Goal: Task Accomplishment & Management: Manage account settings

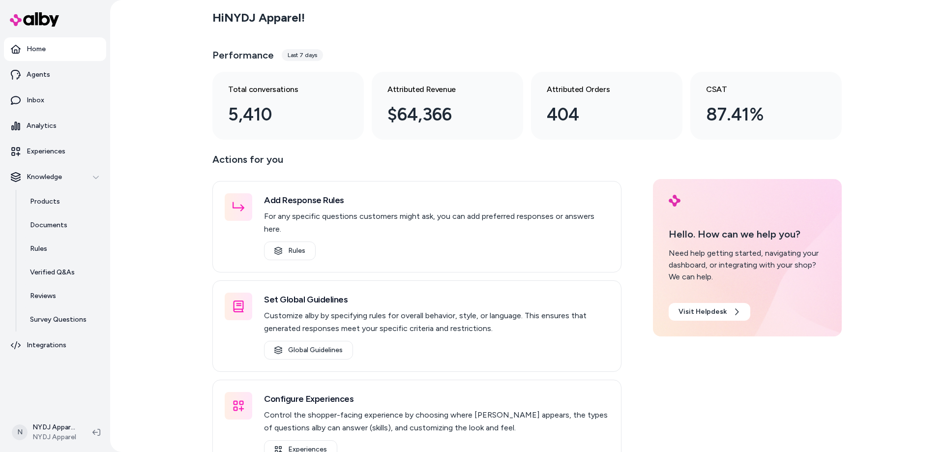
click at [161, 149] on div "Hi NYDJ Apparel ! Performance Last 7 days Total conversations 5,410 Attributed …" at bounding box center [527, 226] width 834 height 452
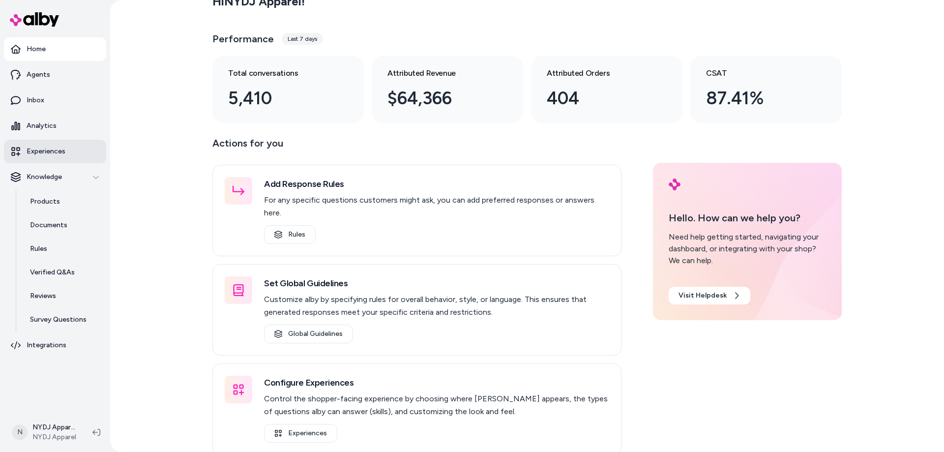
click at [42, 146] on link "Experiences" at bounding box center [55, 152] width 102 height 24
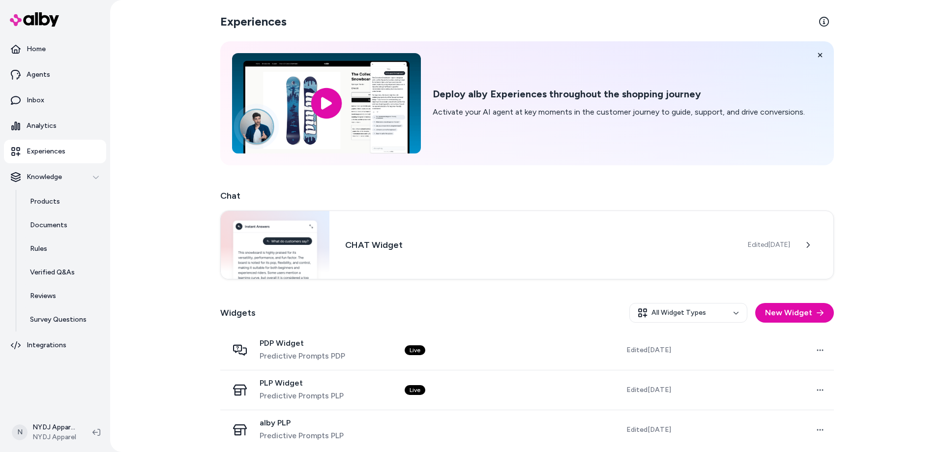
scroll to position [5, 0]
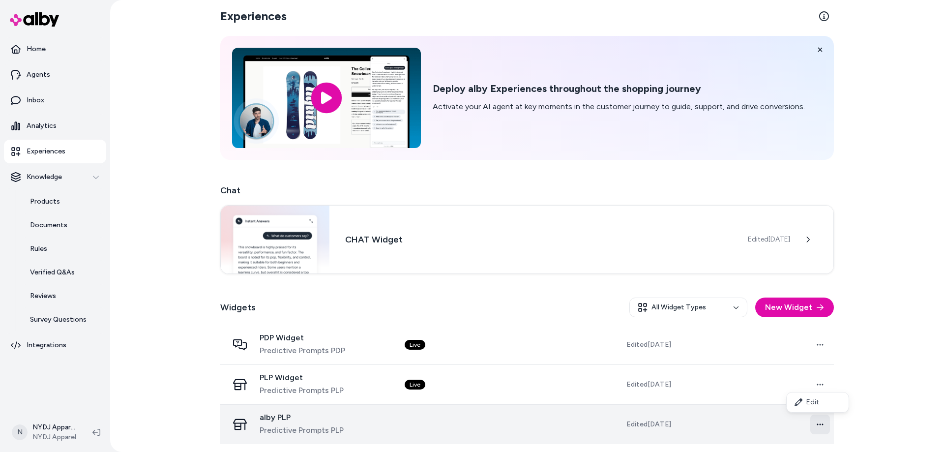
click at [817, 424] on html "Home Agents Inbox Analytics Experiences Knowledge Products Documents Rules Veri…" at bounding box center [472, 226] width 944 height 452
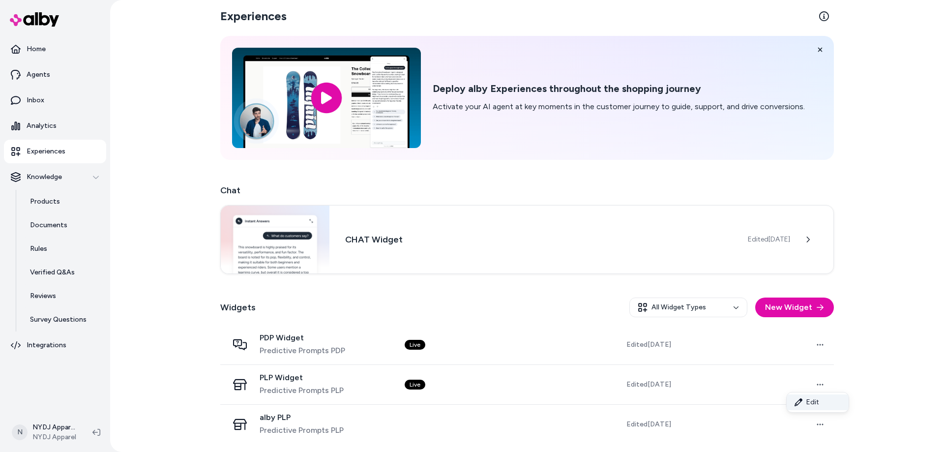
click at [815, 406] on link "Edit" at bounding box center [818, 402] width 62 height 16
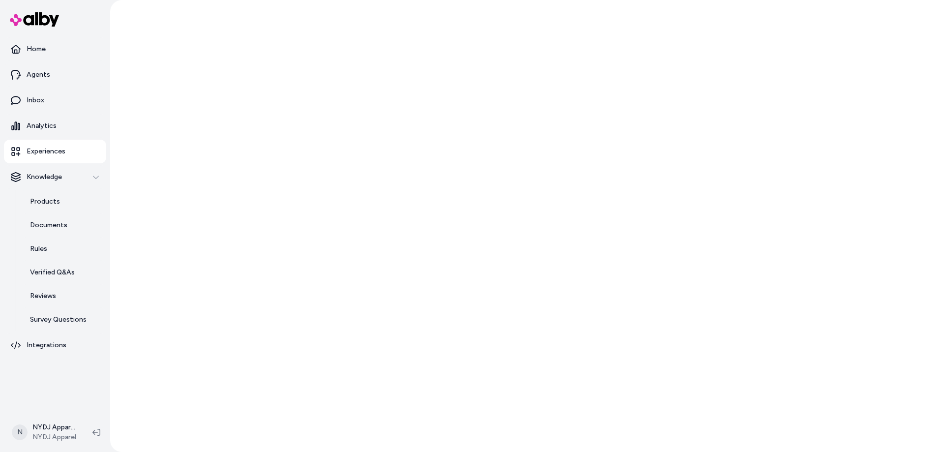
click at [818, 421] on div at bounding box center [527, 226] width 834 height 452
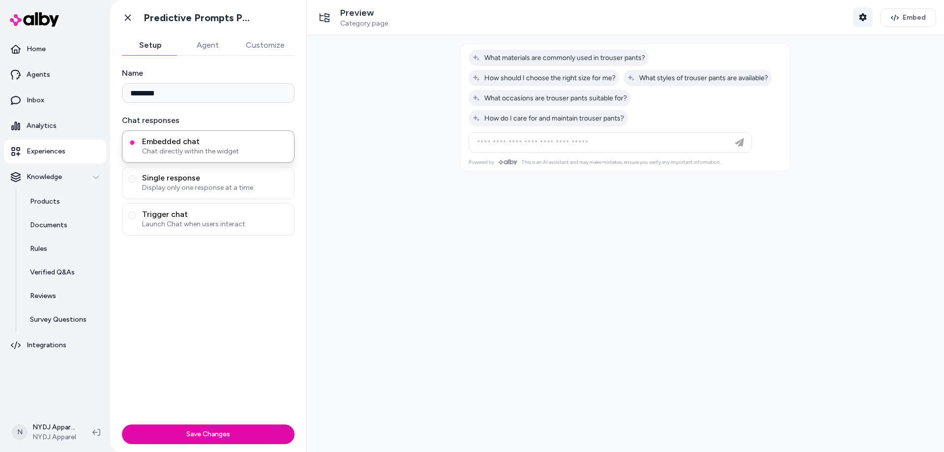
click at [853, 14] on button "Shopper Context" at bounding box center [863, 17] width 20 height 20
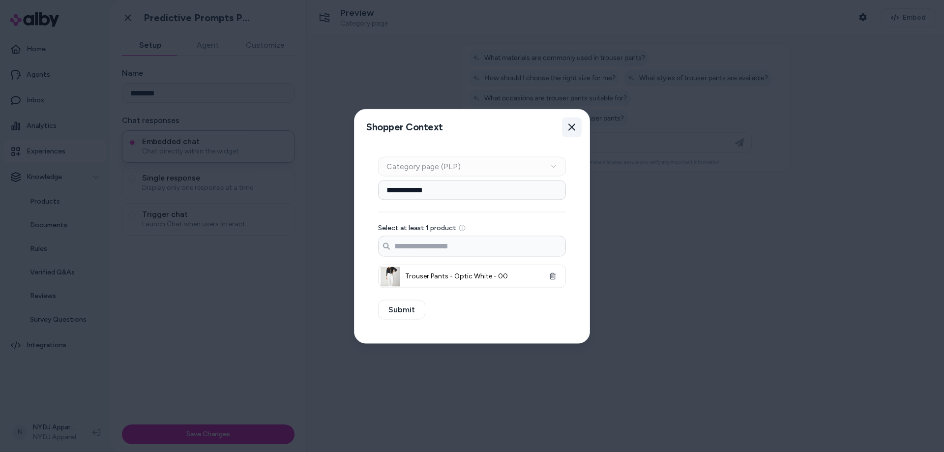
click at [574, 123] on icon "button" at bounding box center [572, 127] width 8 height 8
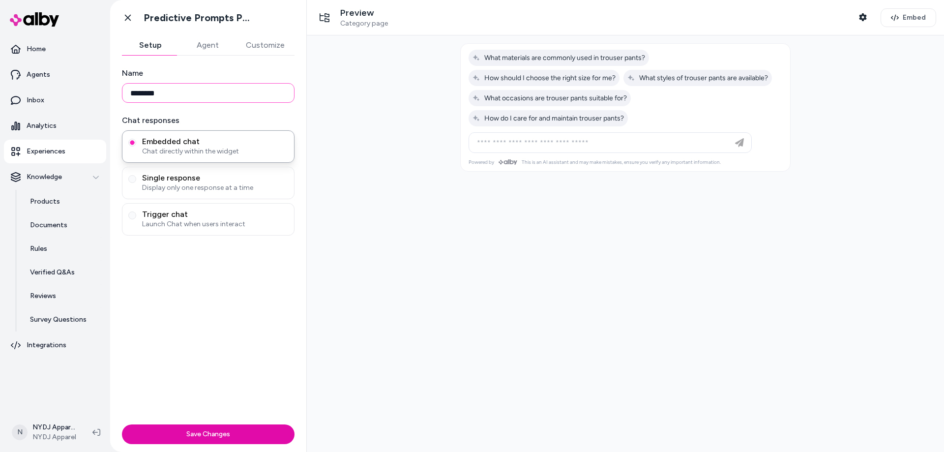
click at [176, 93] on input "********" at bounding box center [208, 93] width 173 height 20
drag, startPoint x: 187, startPoint y: 93, endPoint x: 86, endPoint y: 93, distance: 100.8
click at [86, 93] on section "Home Agents Inbox Analytics Experiences Knowledge Products Documents Rules Veri…" at bounding box center [472, 226] width 944 height 452
type input "****"
click at [274, 427] on button "Save Changes" at bounding box center [208, 434] width 173 height 20
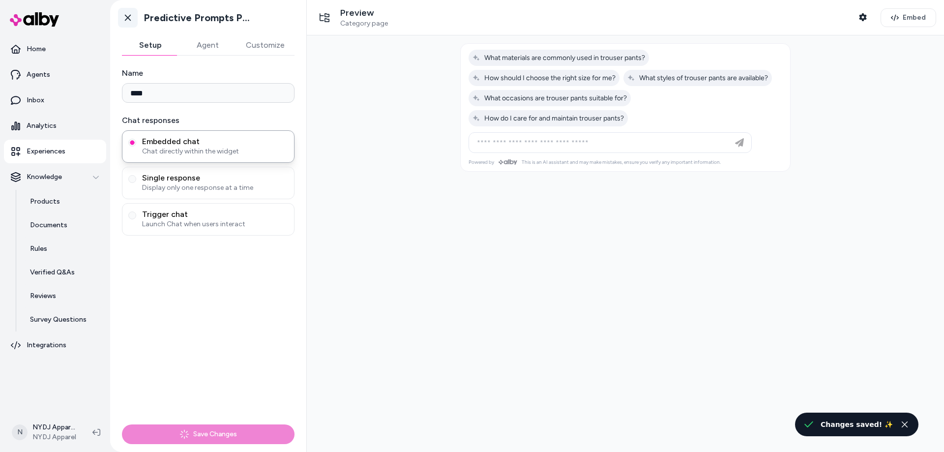
click at [131, 20] on icon at bounding box center [128, 18] width 6 height 6
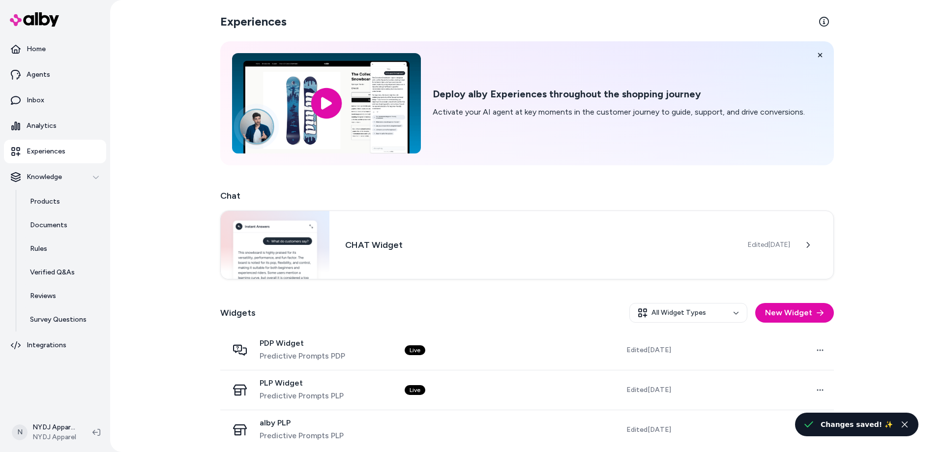
scroll to position [5, 0]
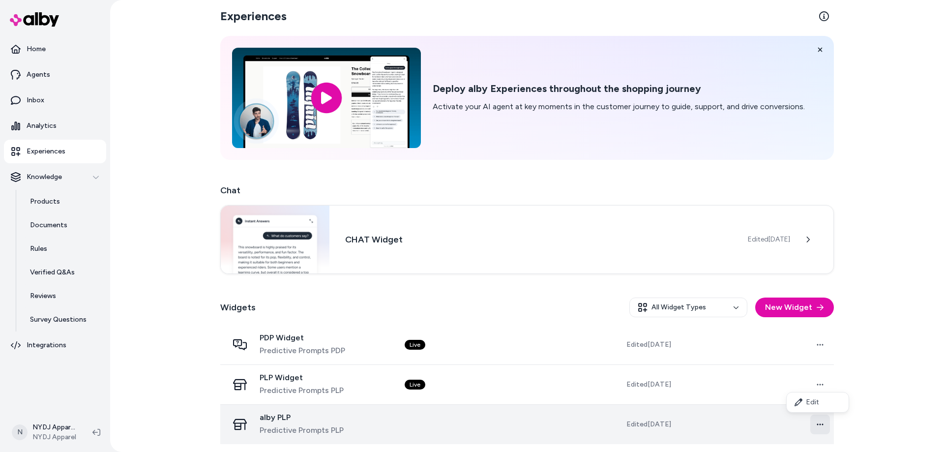
click at [815, 421] on html "Home Agents Inbox Analytics Experiences Knowledge Products Documents Rules Veri…" at bounding box center [472, 226] width 944 height 452
click at [821, 425] on html "Home Agents Inbox Analytics Experiences Knowledge Products Documents Rules Veri…" at bounding box center [472, 226] width 944 height 452
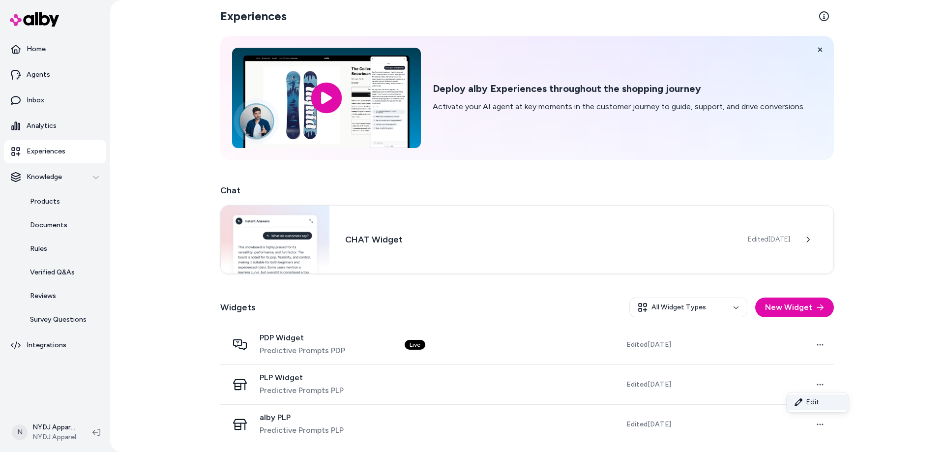
click at [816, 402] on link "Edit" at bounding box center [818, 402] width 62 height 16
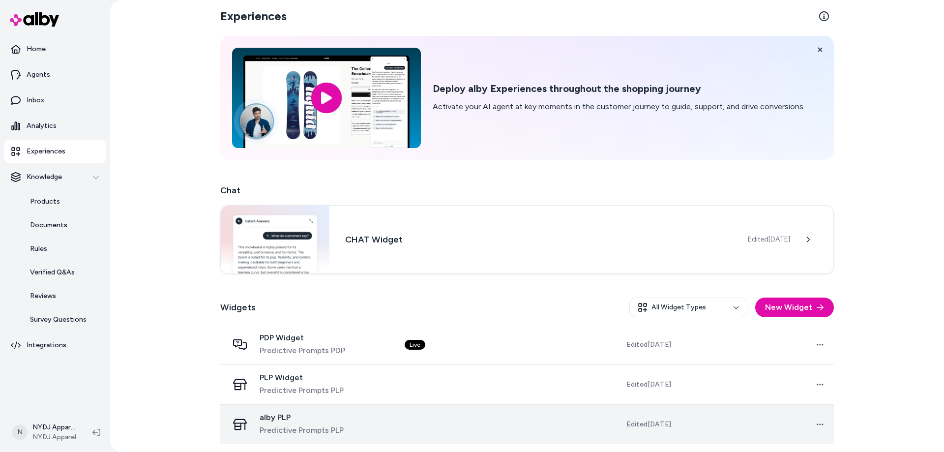
click at [280, 419] on span "alby PLP" at bounding box center [302, 418] width 84 height 10
click at [804, 422] on td "Open menu" at bounding box center [756, 424] width 155 height 40
click at [822, 420] on html "Home Agents Inbox Analytics Experiences Knowledge Products Documents Rules Veri…" at bounding box center [472, 226] width 944 height 452
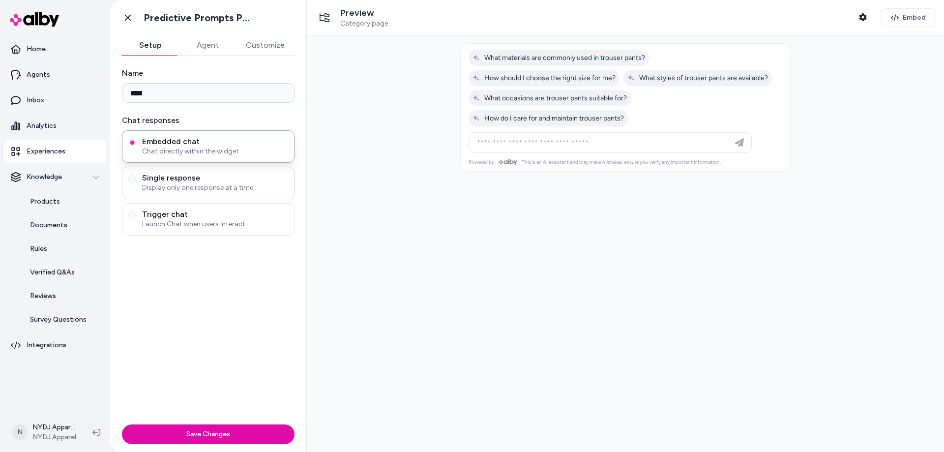
click at [208, 184] on span "Display only one response at a time" at bounding box center [215, 188] width 146 height 10
click at [136, 183] on button "Single response Display only one response at a time" at bounding box center [132, 179] width 8 height 8
click at [192, 221] on span "Launch Chat when users interact" at bounding box center [215, 224] width 146 height 10
click at [136, 219] on button "Trigger chat Launch Chat when users interact" at bounding box center [132, 215] width 8 height 8
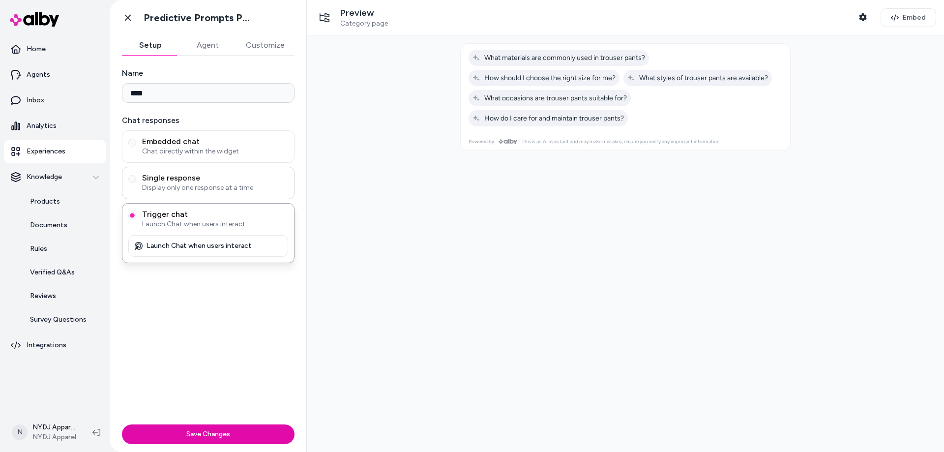
click at [188, 183] on span "Display only one response at a time" at bounding box center [215, 188] width 146 height 10
click at [136, 183] on button "Single response Display only one response at a time" at bounding box center [132, 179] width 8 height 8
click at [187, 209] on div "Trigger chat Launch Chat when users interact" at bounding box center [208, 219] width 173 height 32
click at [188, 217] on span "Trigger chat" at bounding box center [215, 214] width 146 height 10
click at [136, 217] on button "Trigger chat Launch Chat when users interact" at bounding box center [132, 215] width 8 height 8
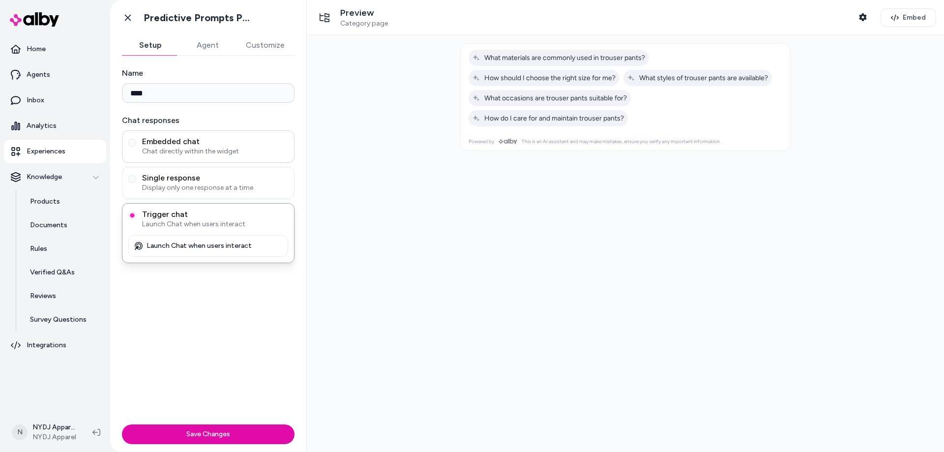
click at [179, 147] on span "Chat directly within the widget" at bounding box center [215, 152] width 146 height 10
click at [136, 147] on button "Embedded chat Chat directly within the widget" at bounding box center [132, 143] width 8 height 8
click at [179, 188] on span "Display only one response at a time" at bounding box center [215, 188] width 146 height 10
click at [136, 183] on button "Single response Display only one response at a time" at bounding box center [132, 179] width 8 height 8
click at [179, 217] on span "Trigger chat" at bounding box center [215, 214] width 146 height 10
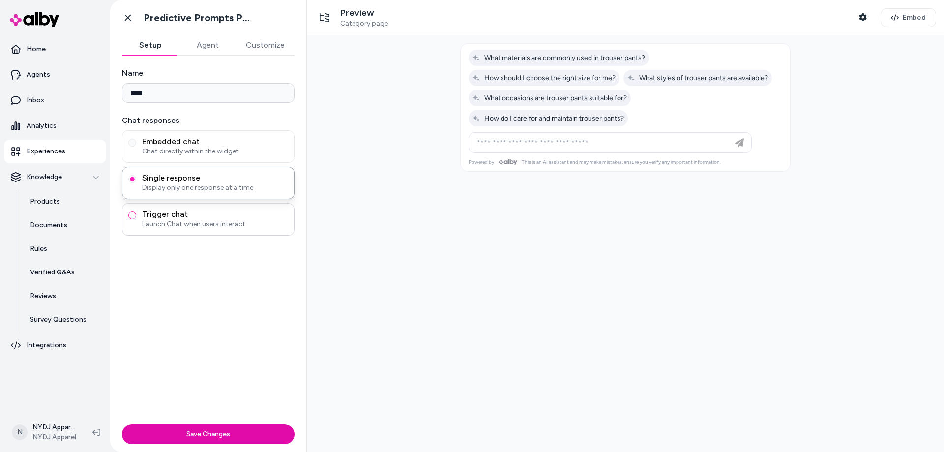
click at [136, 217] on button "Trigger chat Launch Chat when users interact" at bounding box center [132, 215] width 8 height 8
click at [126, 16] on icon at bounding box center [128, 18] width 6 height 6
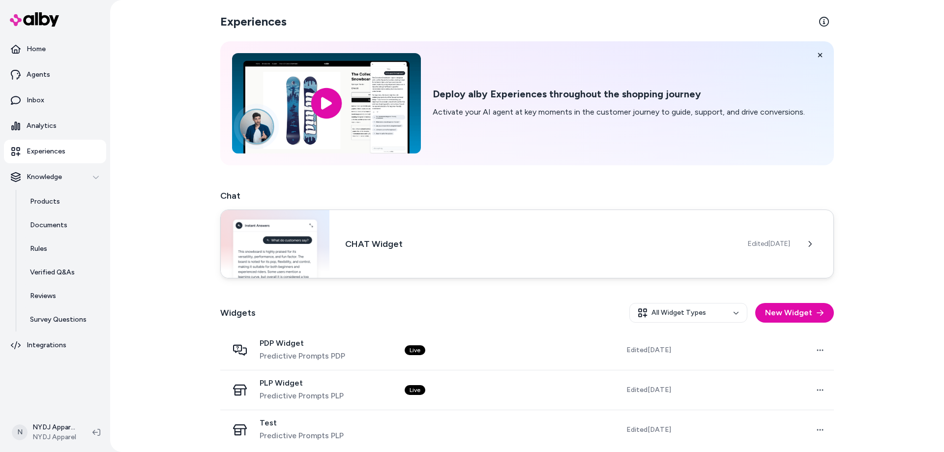
scroll to position [5, 0]
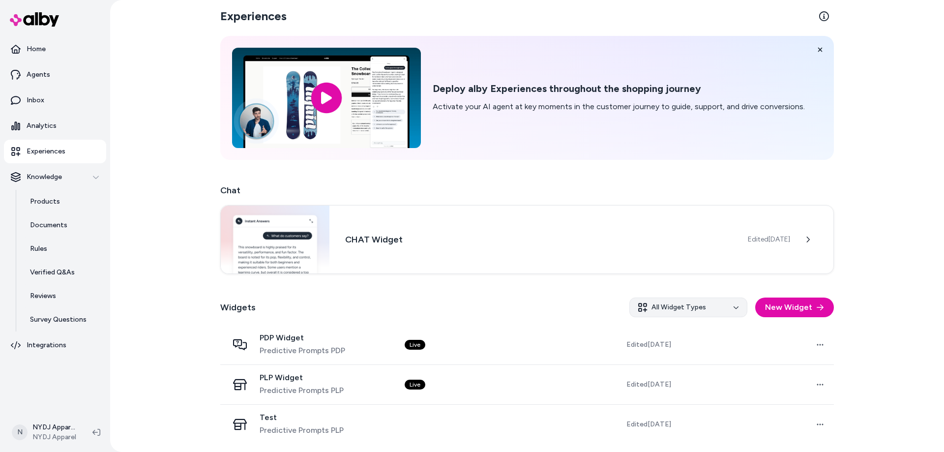
click at [683, 312] on html "Home Agents Inbox Analytics Experiences Knowledge Products Documents Rules Veri…" at bounding box center [472, 226] width 944 height 452
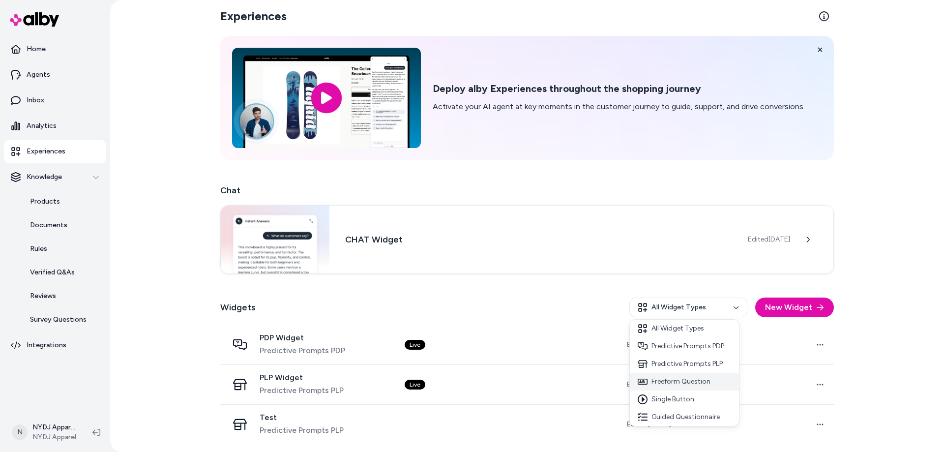
click at [676, 386] on div "Freeform Question" at bounding box center [684, 382] width 109 height 18
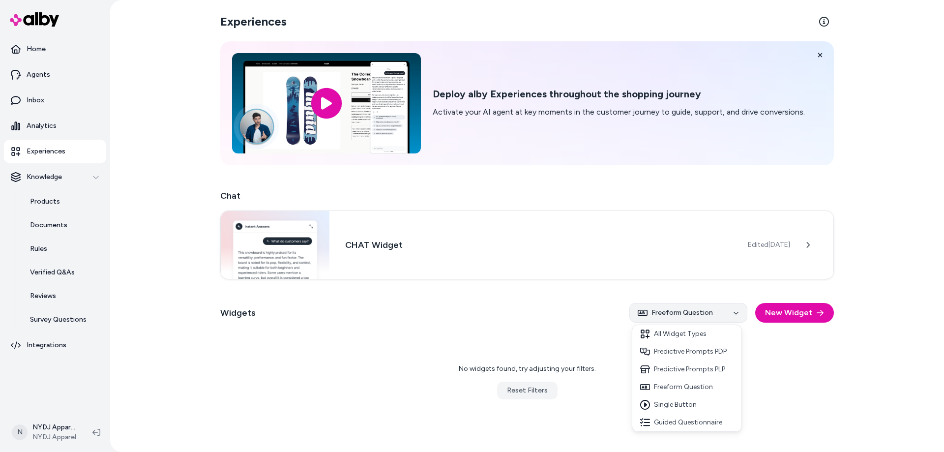
click at [698, 315] on html "Home Agents Inbox Analytics Experiences Knowledge Products Documents Rules Veri…" at bounding box center [472, 226] width 944 height 452
click at [707, 421] on div "Guided Questionnaire" at bounding box center [686, 423] width 109 height 18
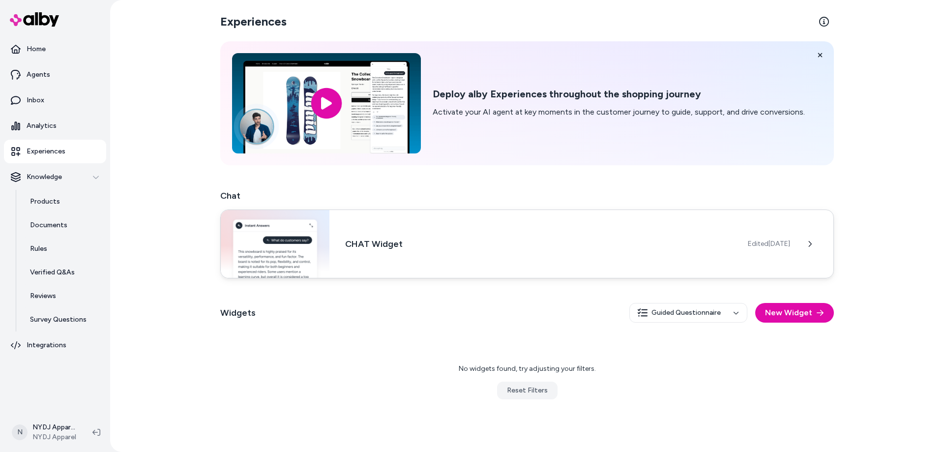
click at [768, 248] on span "Edited [DATE]" at bounding box center [769, 244] width 42 height 10
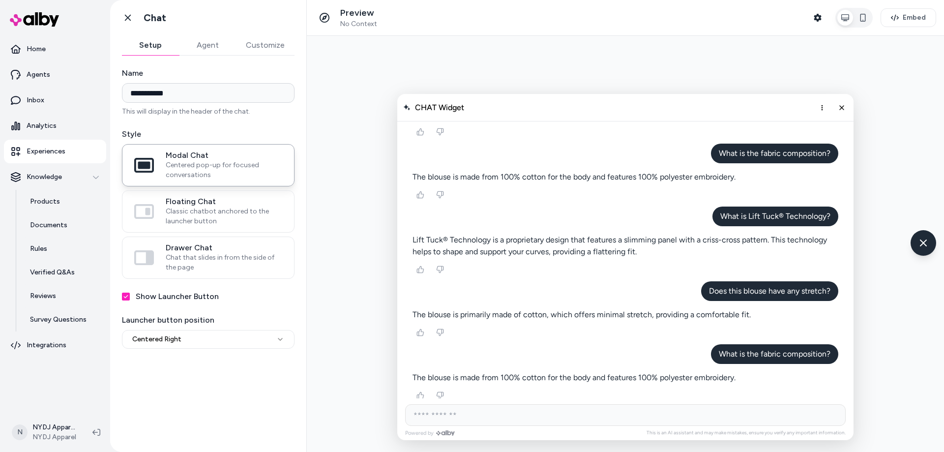
scroll to position [448, 0]
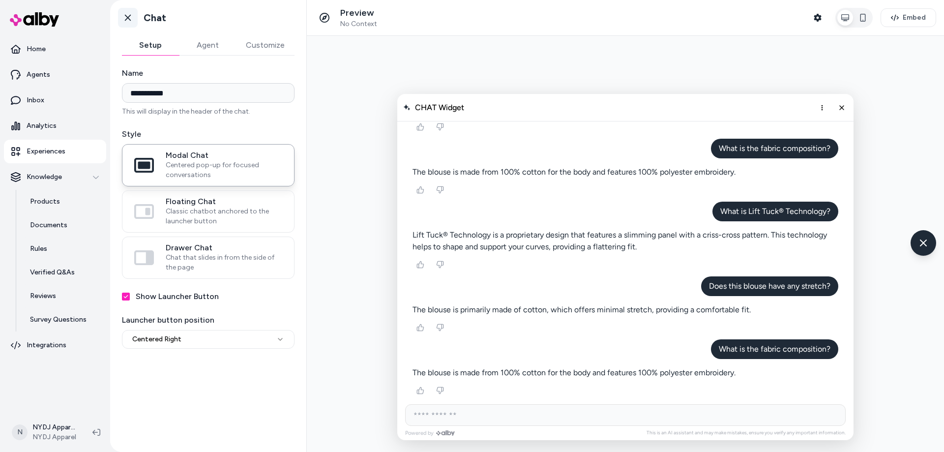
click at [130, 16] on icon at bounding box center [128, 18] width 10 height 10
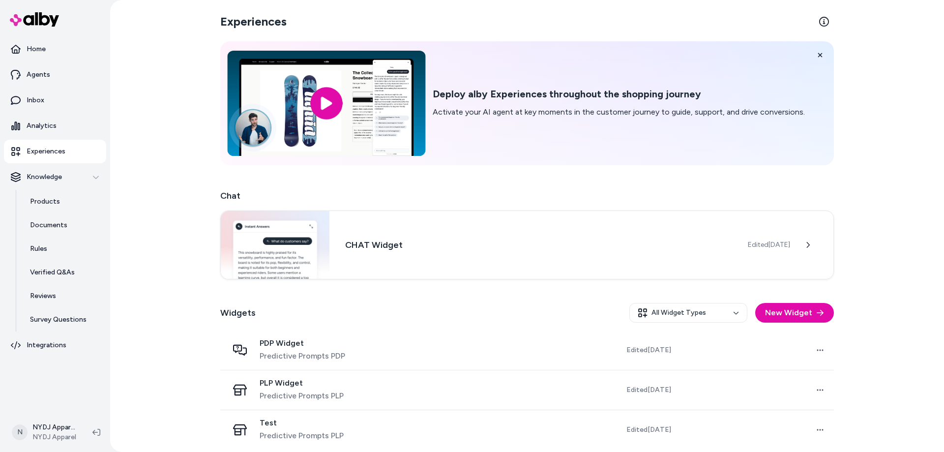
click at [382, 125] on input "image" at bounding box center [326, 103] width 198 height 105
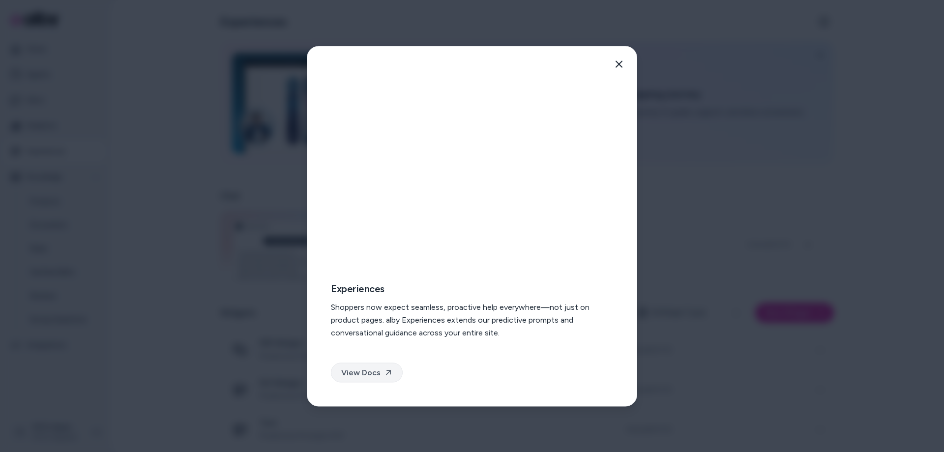
click at [371, 369] on link "View Docs" at bounding box center [367, 372] width 72 height 20
